Goal: Task Accomplishment & Management: Use online tool/utility

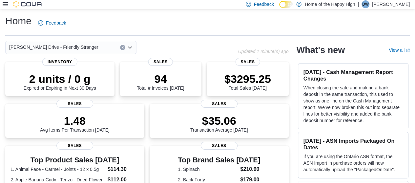
click at [3, 6] on icon at bounding box center [5, 4] width 5 height 4
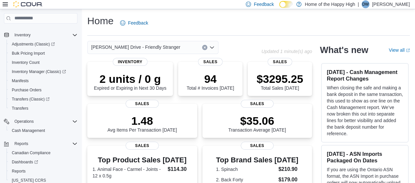
scroll to position [114, 0]
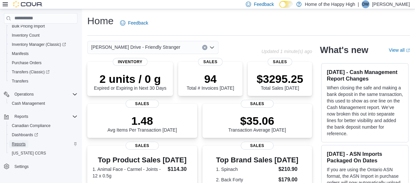
click at [22, 144] on span "Reports" at bounding box center [19, 144] width 14 height 5
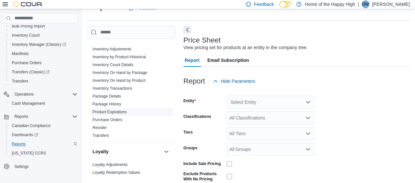
scroll to position [164, 0]
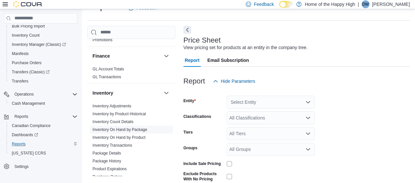
click at [138, 127] on link "Inventory On Hand by Package" at bounding box center [119, 129] width 55 height 5
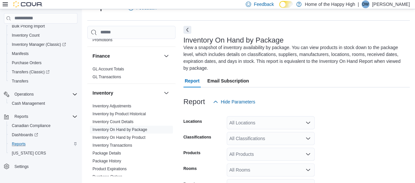
scroll to position [29, 0]
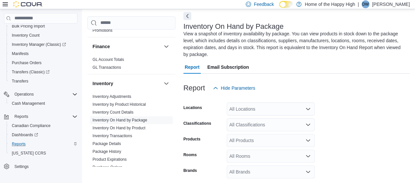
click at [271, 103] on div "All Locations" at bounding box center [270, 109] width 88 height 13
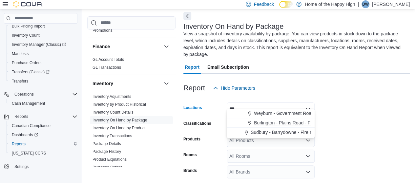
type input "***"
click at [255, 124] on span "Burlington - Plains Road - Friendly Stranger" at bounding box center [298, 123] width 89 height 7
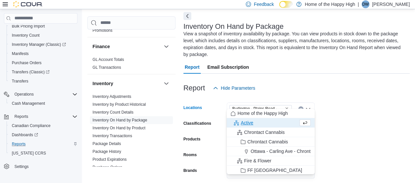
click at [365, 126] on form "Locations [GEOGRAPHIC_DATA] - Friendly Stranger Combo box. Selected. Burlington…" at bounding box center [296, 159] width 226 height 128
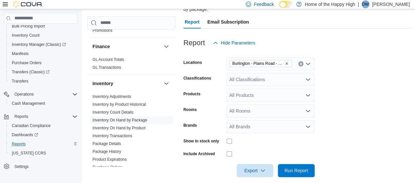
scroll to position [74, 0]
click at [282, 108] on div "All Rooms" at bounding box center [270, 111] width 88 height 13
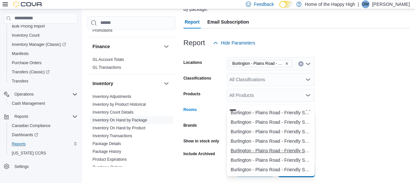
scroll to position [29, 0]
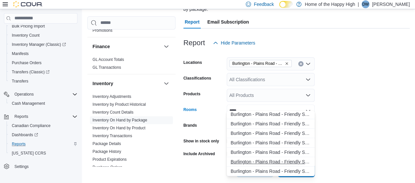
type input "****"
click at [273, 159] on span "Burlington - Plains Road - Friendly Stranger - Sellable" at bounding box center [270, 162] width 80 height 7
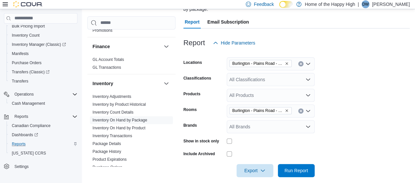
click at [347, 133] on form "Locations [GEOGRAPHIC_DATA] - Plains Road - Friendly Stranger Classifications A…" at bounding box center [296, 113] width 226 height 128
click at [357, 133] on form "Locations [GEOGRAPHIC_DATA] - Plains Road - Friendly Stranger Classifications A…" at bounding box center [296, 113] width 226 height 128
click at [245, 166] on span "Export" at bounding box center [254, 170] width 29 height 13
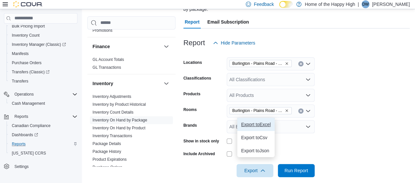
click at [250, 125] on span "Export to Excel" at bounding box center [255, 124] width 29 height 5
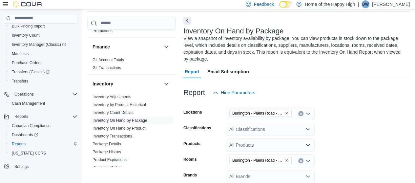
scroll to position [66, 0]
